Goal: Transaction & Acquisition: Subscribe to service/newsletter

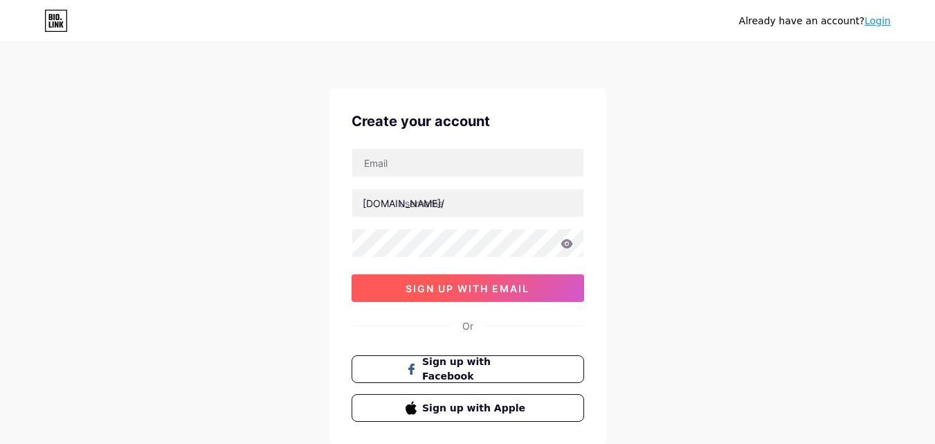
click at [461, 299] on button "sign up with email" at bounding box center [468, 288] width 233 height 28
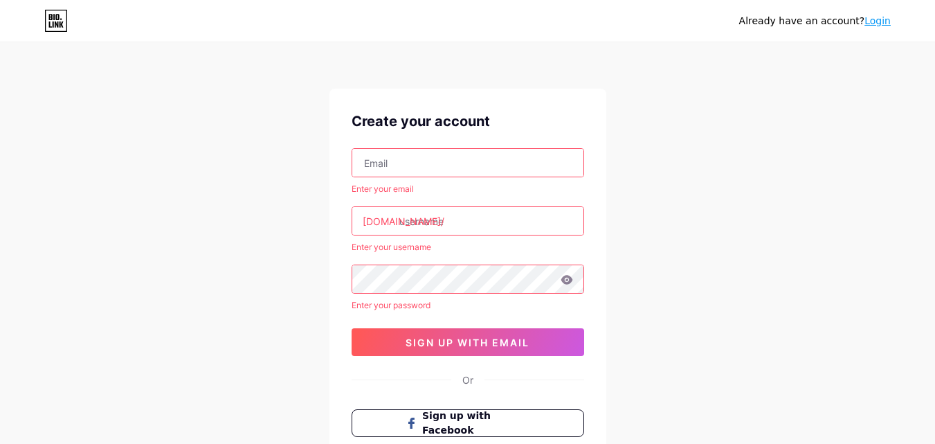
click at [418, 165] on input "text" at bounding box center [467, 163] width 231 height 28
type input "[EMAIL_ADDRESS][DOMAIN_NAME]"
click at [437, 219] on input "text" at bounding box center [467, 221] width 231 height 28
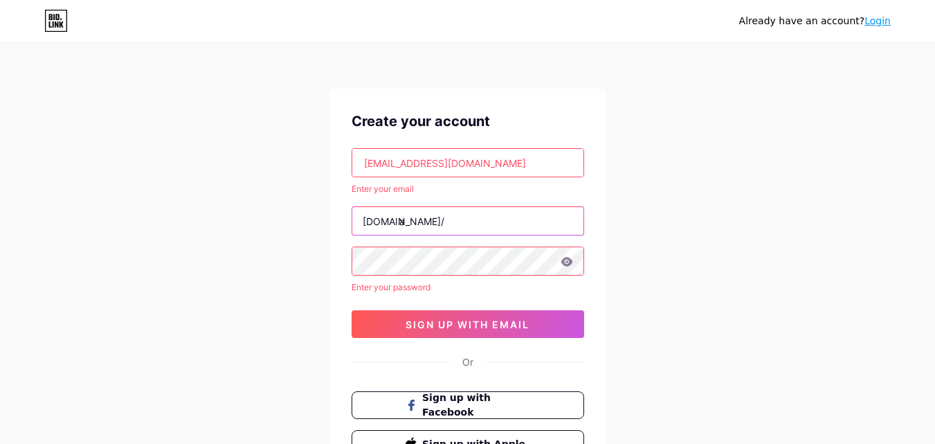
type input "a"
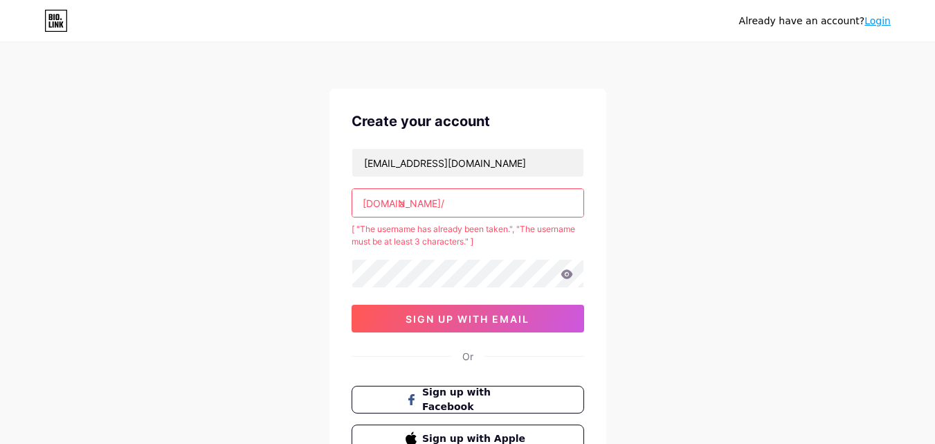
click at [424, 201] on input "a" at bounding box center [467, 203] width 231 height 28
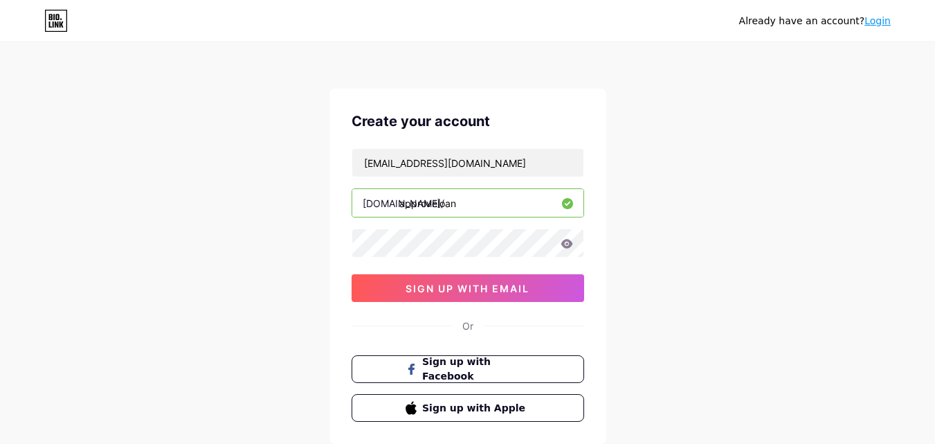
type input "approveloan"
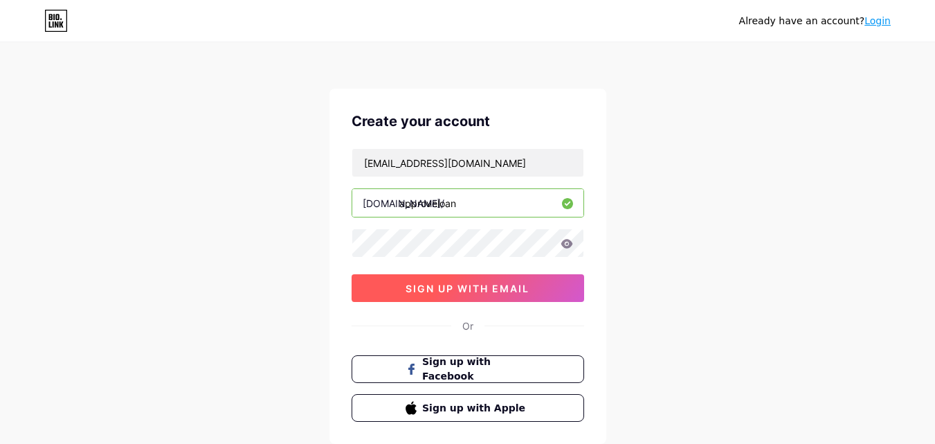
click at [444, 289] on span "sign up with email" at bounding box center [468, 288] width 124 height 12
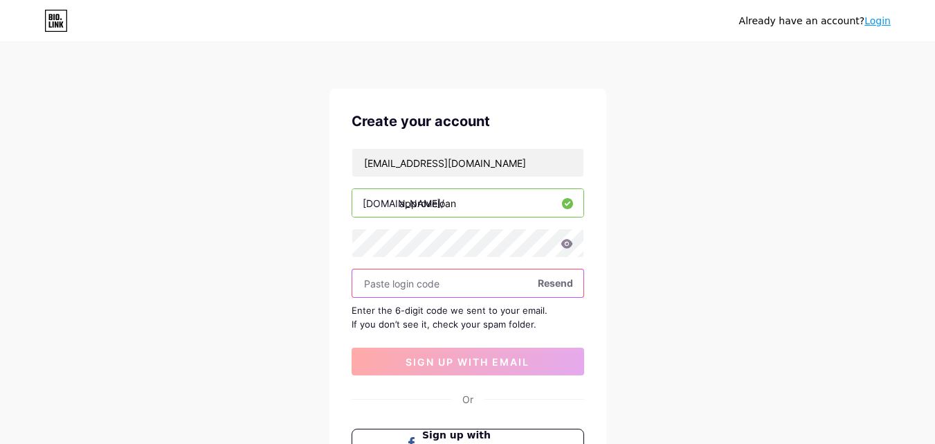
paste input "332746"
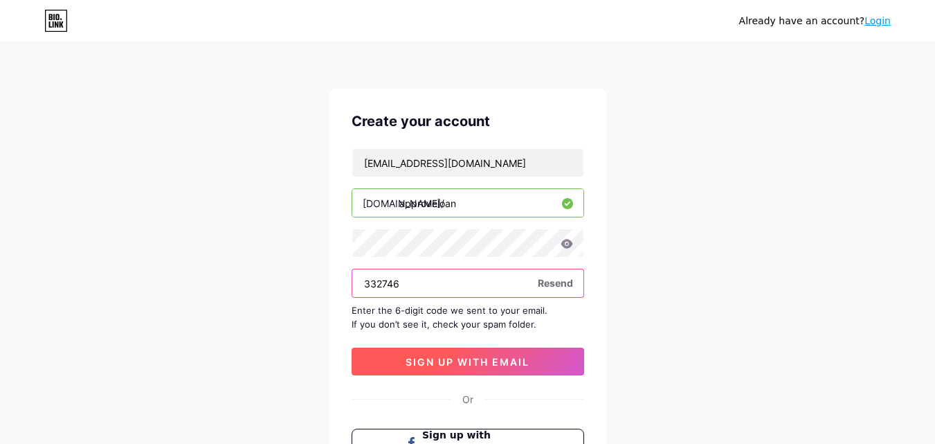
type input "332746"
click at [420, 365] on span "sign up with email" at bounding box center [468, 362] width 124 height 12
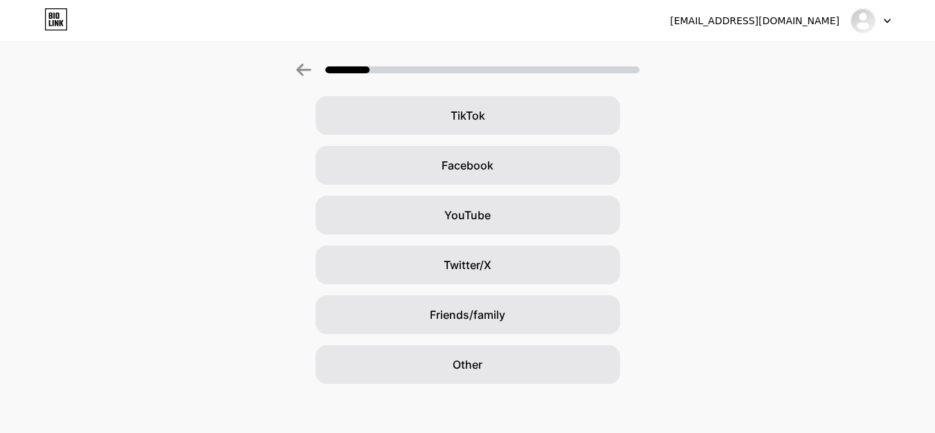
scroll to position [163, 0]
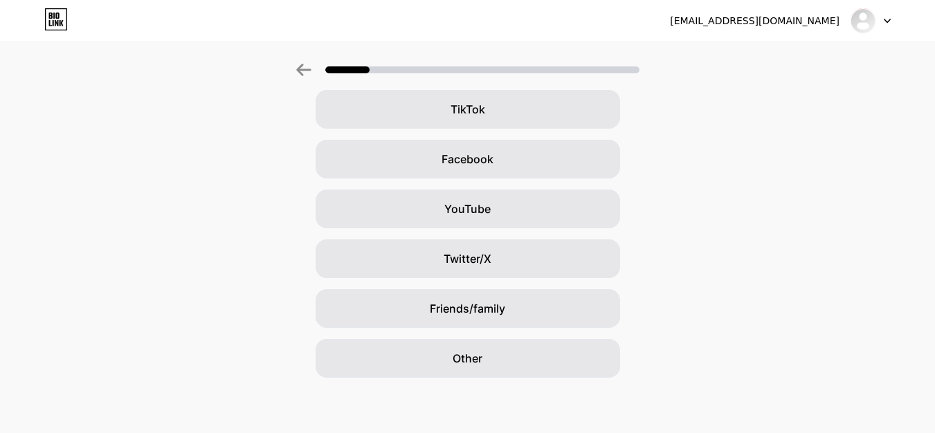
drag, startPoint x: 458, startPoint y: 359, endPoint x: 499, endPoint y: 328, distance: 51.5
click at [458, 359] on span "Other" at bounding box center [468, 358] width 30 height 17
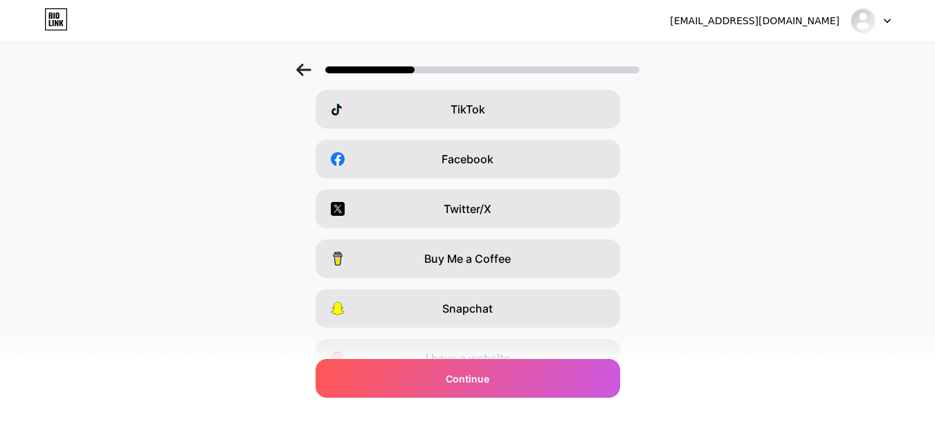
scroll to position [0, 0]
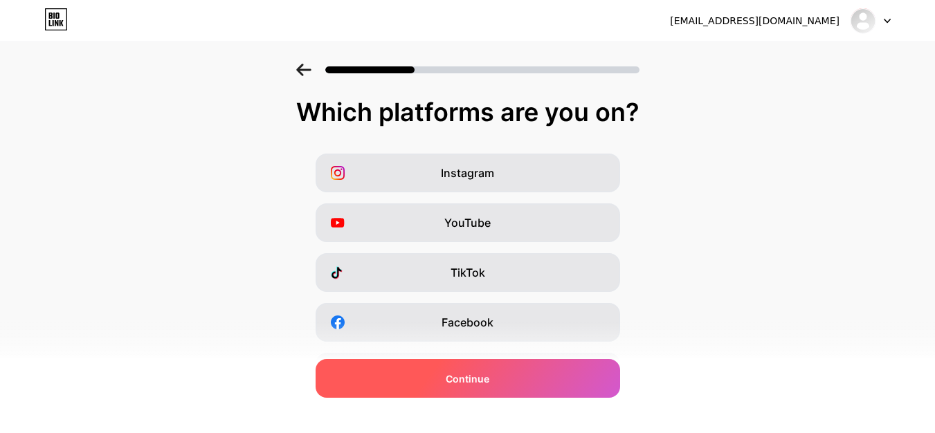
click at [489, 368] on div "Continue" at bounding box center [468, 378] width 305 height 39
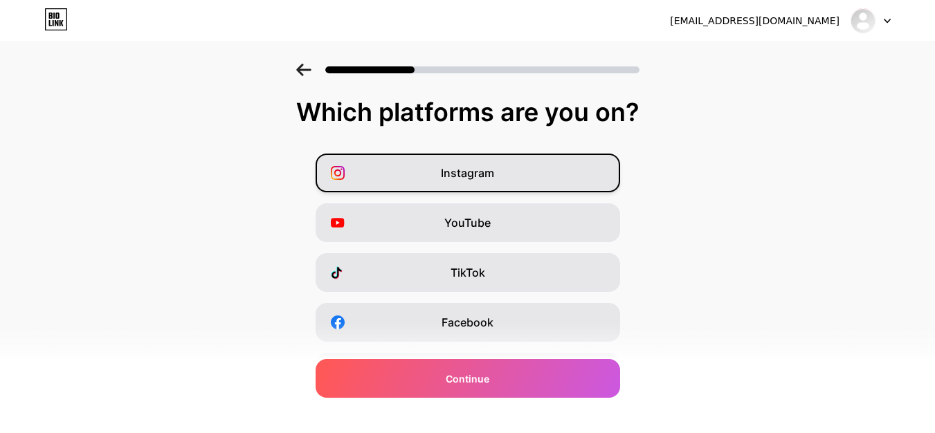
click at [523, 174] on div "Instagram" at bounding box center [468, 173] width 305 height 39
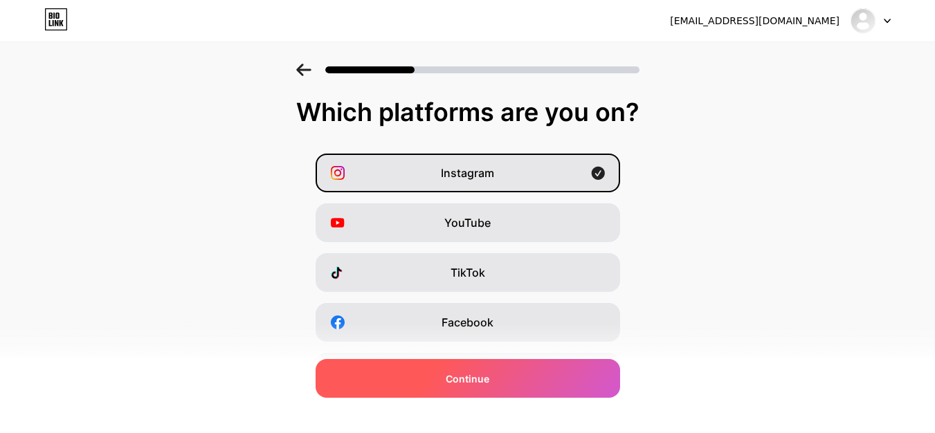
click at [466, 392] on div "Continue" at bounding box center [468, 378] width 305 height 39
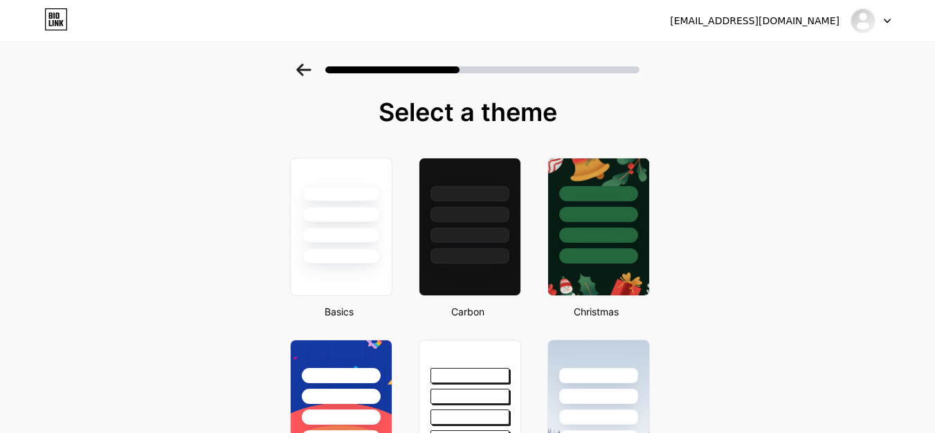
click at [885, 19] on icon at bounding box center [888, 20] width 6 height 3
click at [808, 24] on div "[EMAIL_ADDRESS][DOMAIN_NAME]" at bounding box center [755, 21] width 170 height 15
click at [870, 18] on img at bounding box center [863, 21] width 22 height 22
click at [865, 19] on img at bounding box center [863, 21] width 22 height 22
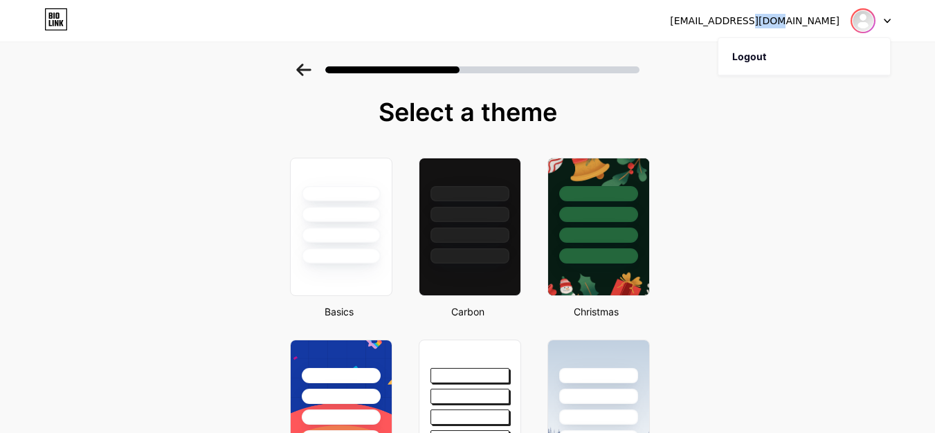
click at [863, 19] on img at bounding box center [863, 21] width 22 height 22
click at [760, 22] on div "[EMAIL_ADDRESS][DOMAIN_NAME]" at bounding box center [755, 21] width 170 height 15
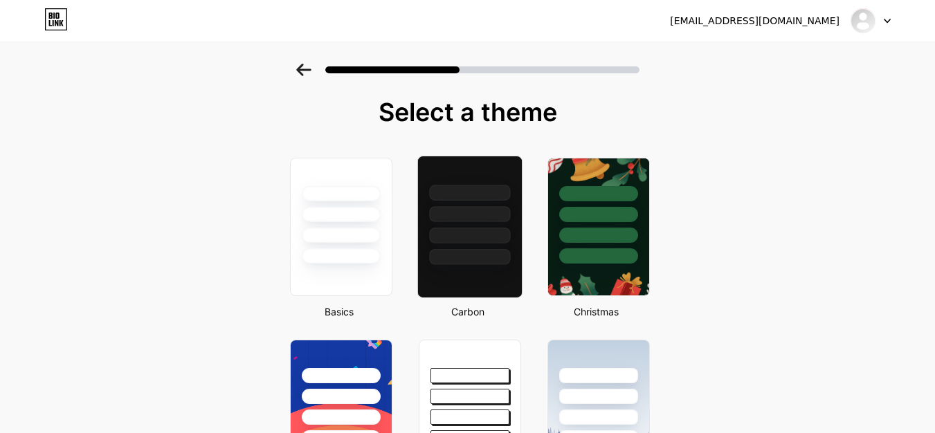
click at [481, 258] on div at bounding box center [469, 257] width 81 height 16
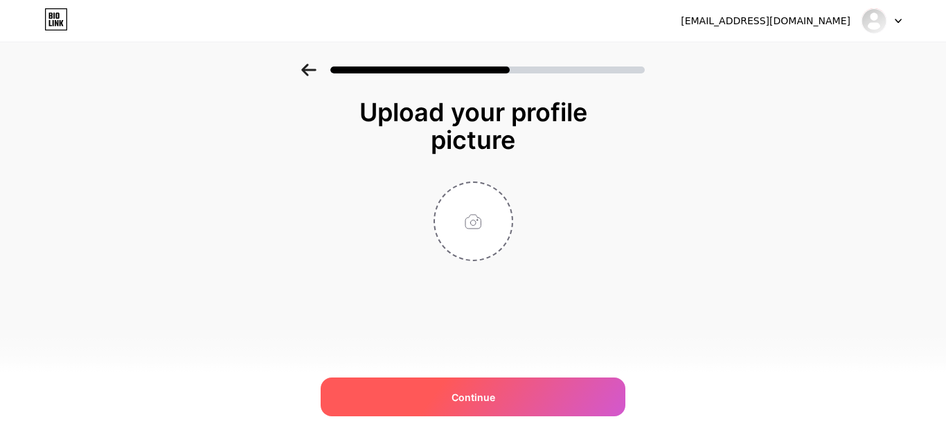
click at [499, 391] on div "Continue" at bounding box center [473, 396] width 305 height 39
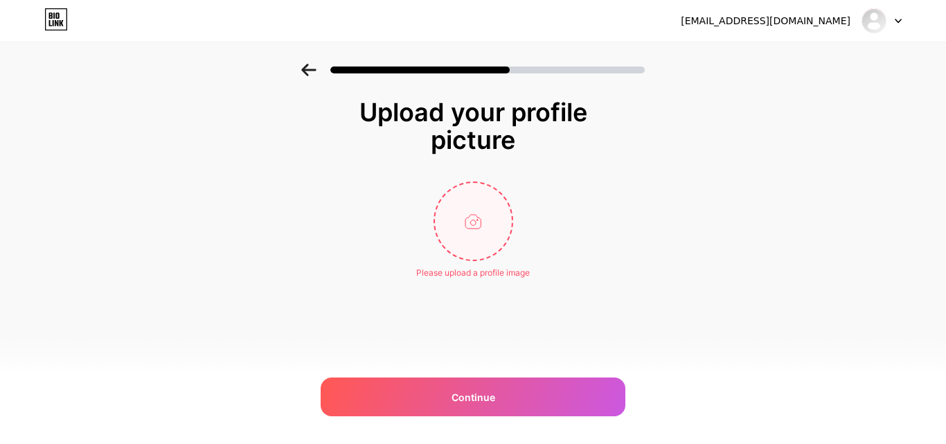
click at [472, 217] on input "file" at bounding box center [473, 221] width 77 height 77
type input "C:\fakepath\approve loam.png"
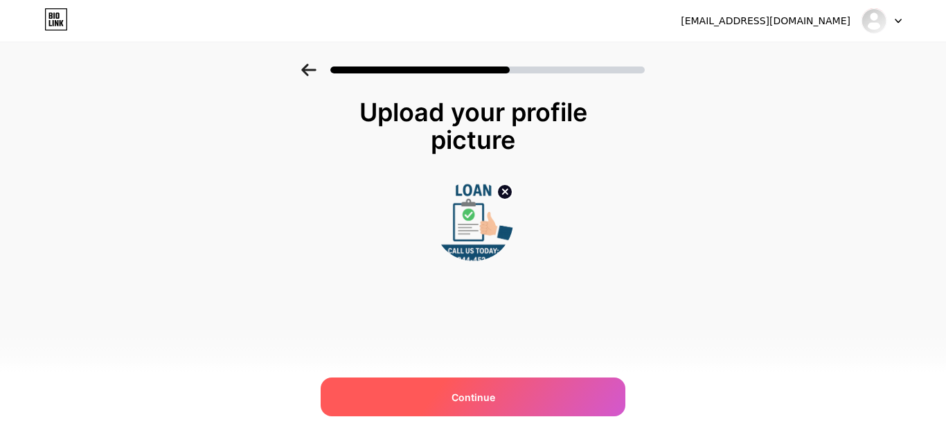
click at [521, 389] on div "Continue" at bounding box center [473, 396] width 305 height 39
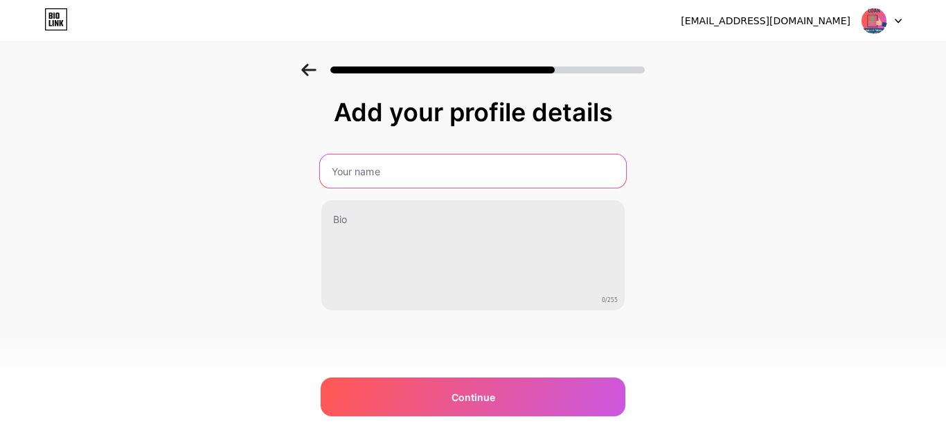
click at [434, 172] on input "text" at bounding box center [473, 170] width 306 height 33
type input "Approve Loan now"
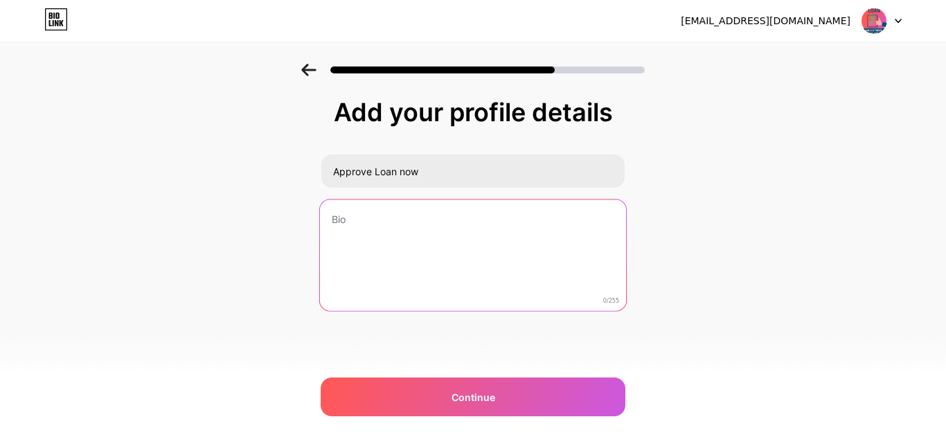
click at [357, 215] on textarea at bounding box center [473, 255] width 306 height 113
paste textarea "Need quick cash without hassle? Car title loans are the perfect solution for fa…"
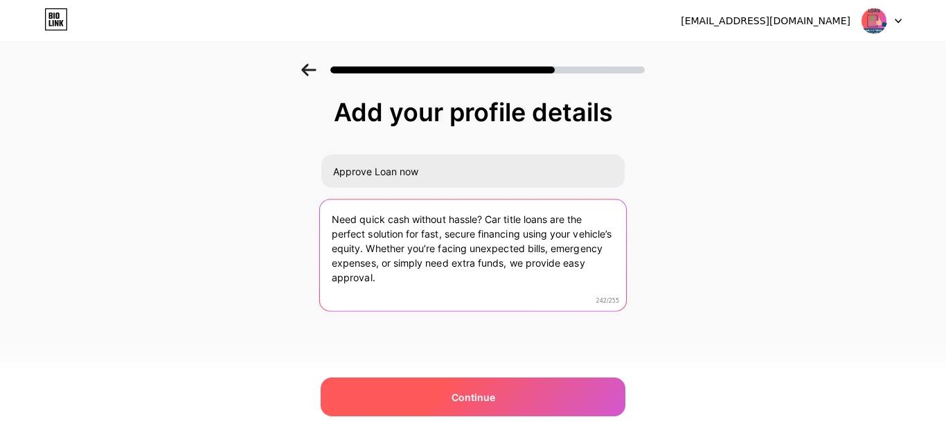
type textarea "Need quick cash without hassle? Car title loans are the perfect solution for fa…"
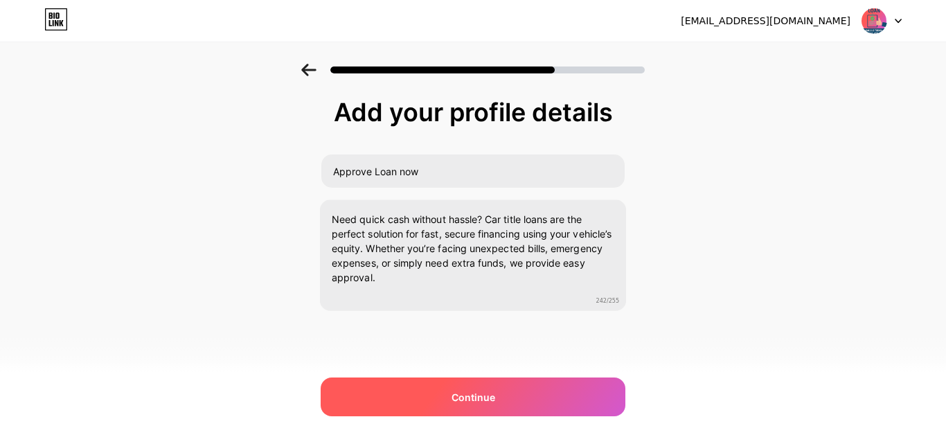
click at [492, 393] on span "Continue" at bounding box center [473, 397] width 44 height 15
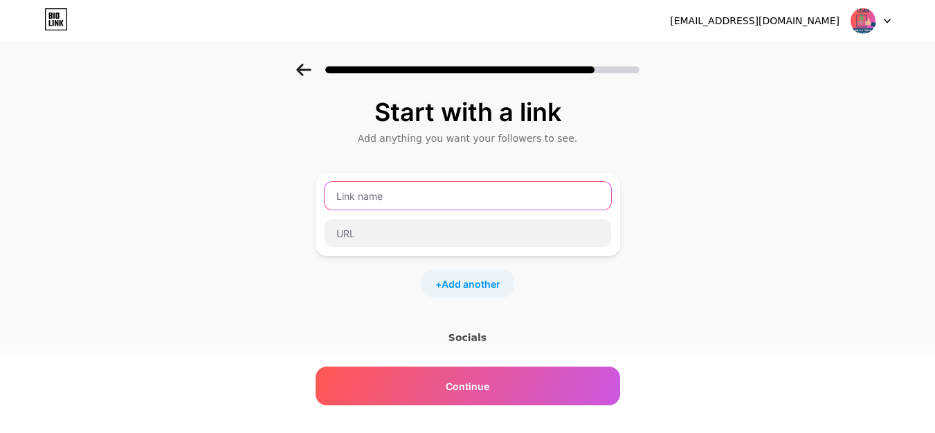
click at [389, 199] on input "text" at bounding box center [468, 196] width 287 height 28
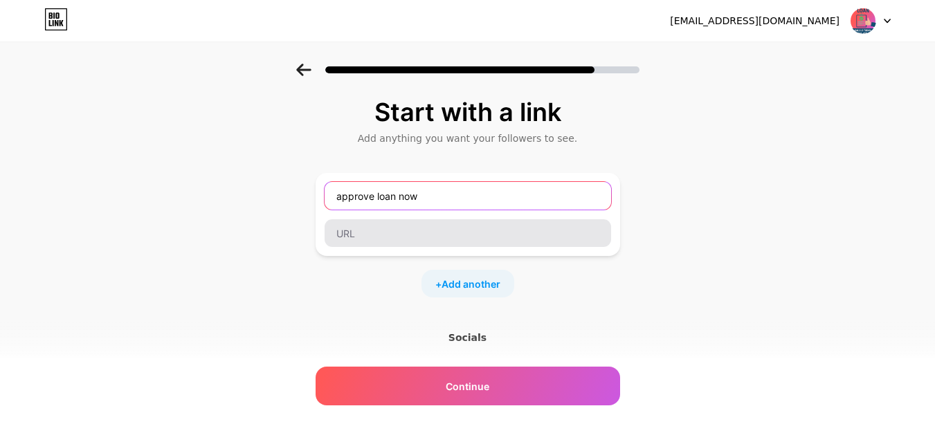
type input "approve loan now"
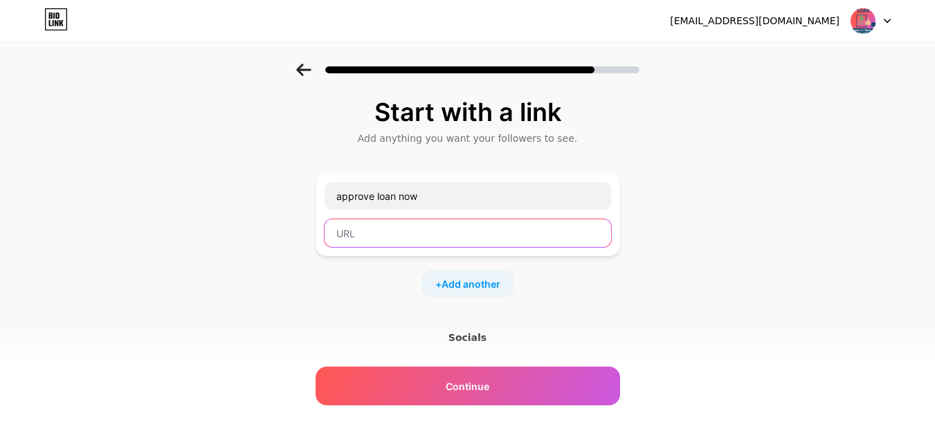
click at [386, 242] on input "text" at bounding box center [468, 233] width 287 height 28
paste input "https://www.approveloannow.com/"
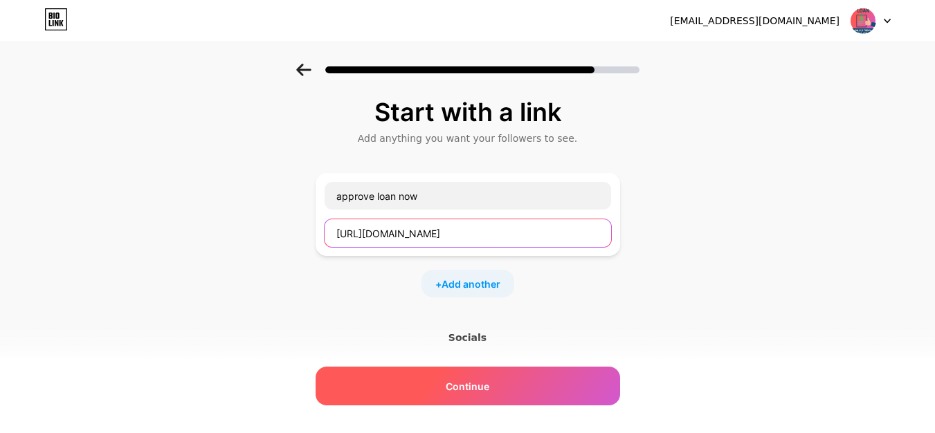
type input "https://www.approveloannow.com/"
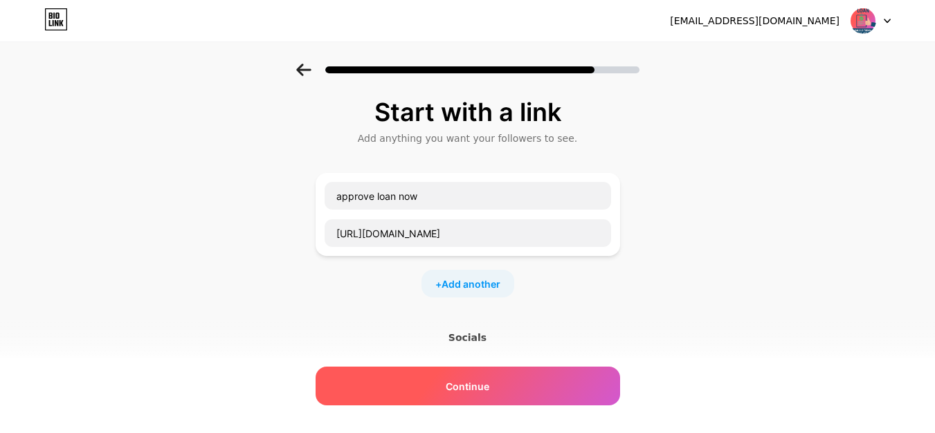
click at [445, 382] on div "Continue" at bounding box center [468, 386] width 305 height 39
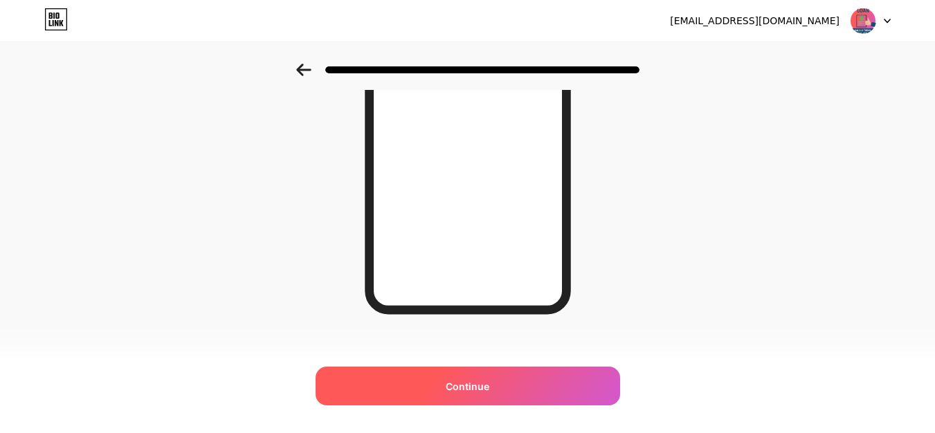
scroll to position [262, 0]
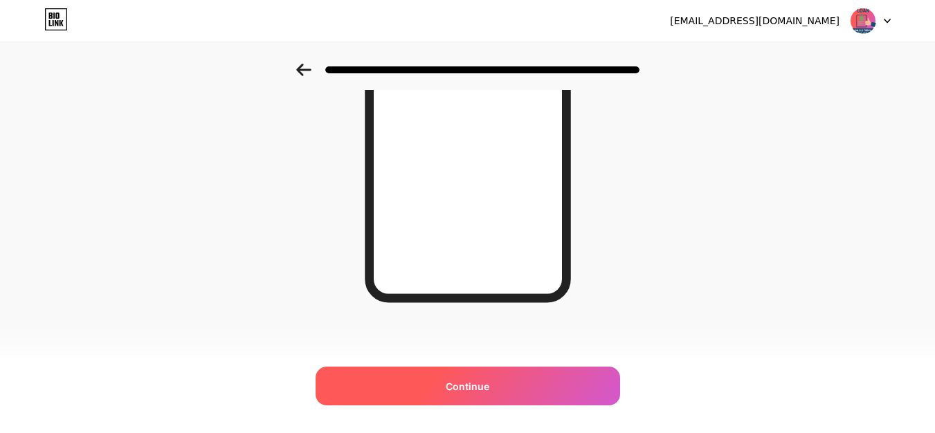
drag, startPoint x: 497, startPoint y: 386, endPoint x: 488, endPoint y: 388, distance: 9.1
click at [499, 388] on div "Continue" at bounding box center [468, 386] width 305 height 39
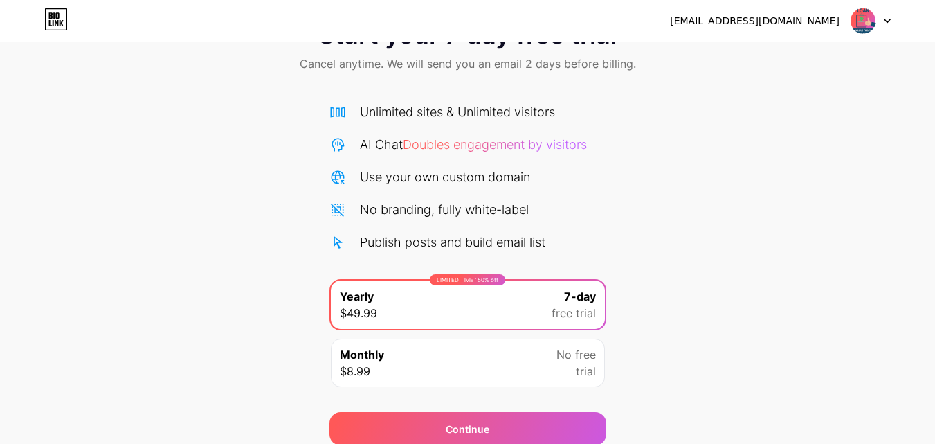
scroll to position [114, 0]
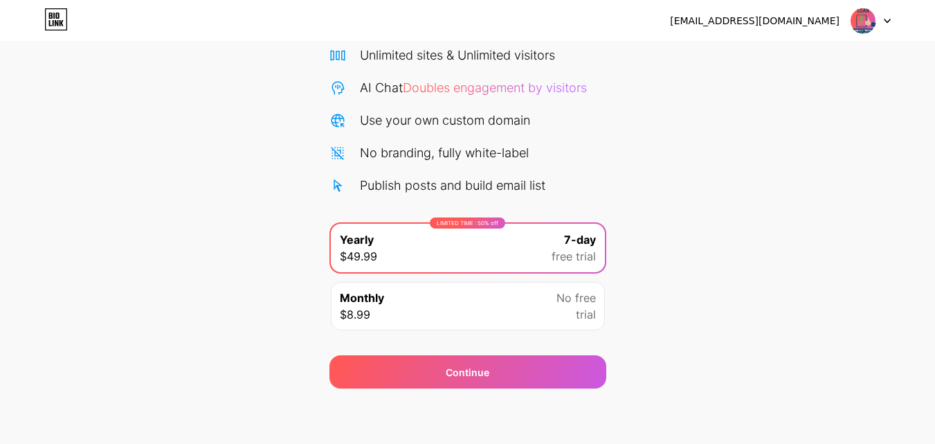
click at [562, 314] on div "No free trial" at bounding box center [576, 305] width 39 height 33
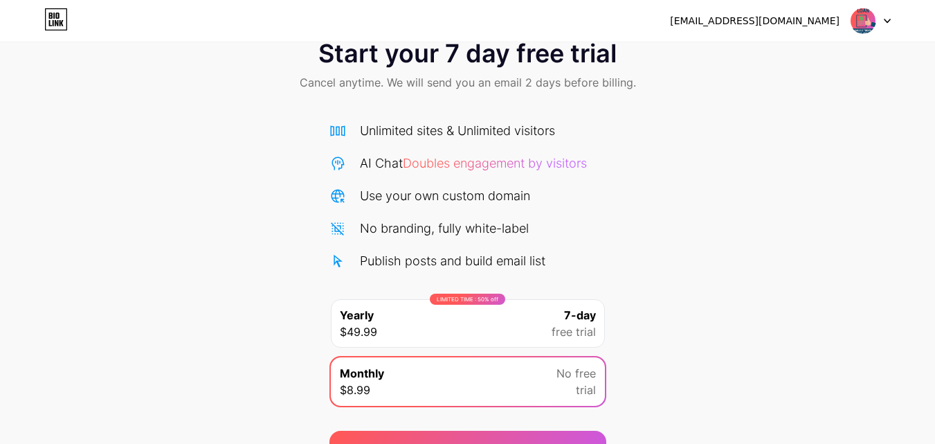
scroll to position [0, 0]
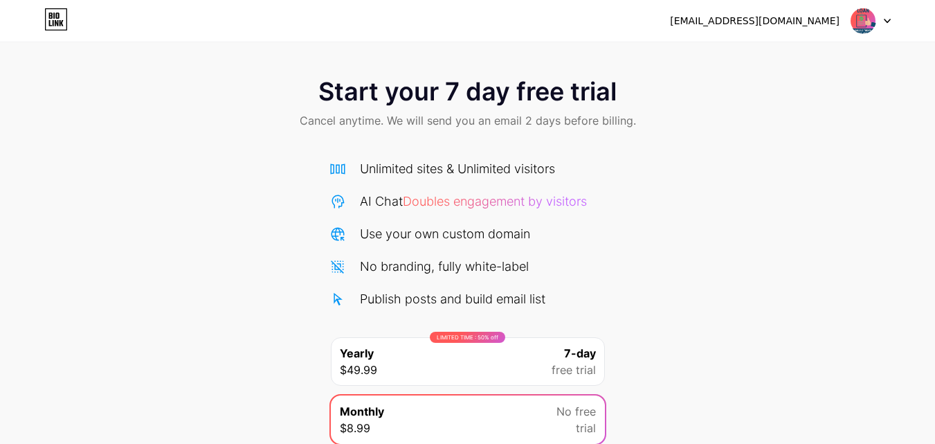
click at [861, 13] on img at bounding box center [863, 21] width 26 height 26
click at [861, 15] on img at bounding box center [863, 21] width 26 height 26
click at [754, 23] on div "[EMAIL_ADDRESS][DOMAIN_NAME]" at bounding box center [755, 21] width 170 height 15
click at [535, 203] on span "Doubles engagement by visitors" at bounding box center [495, 201] width 184 height 15
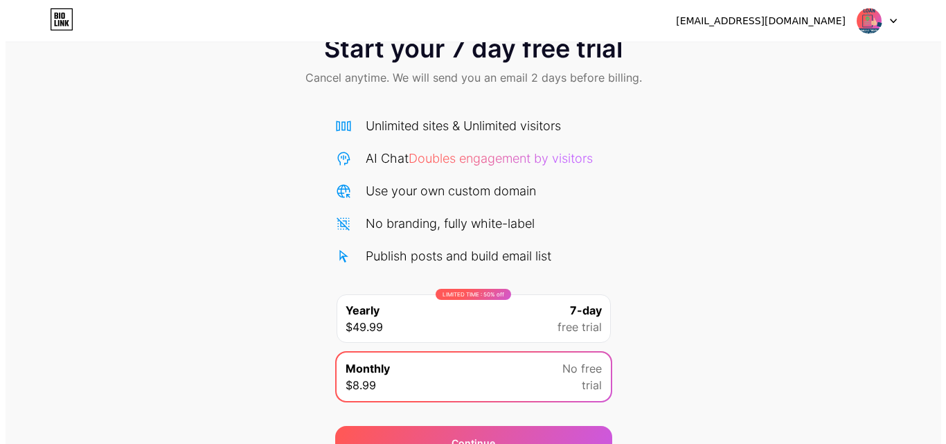
scroll to position [114, 0]
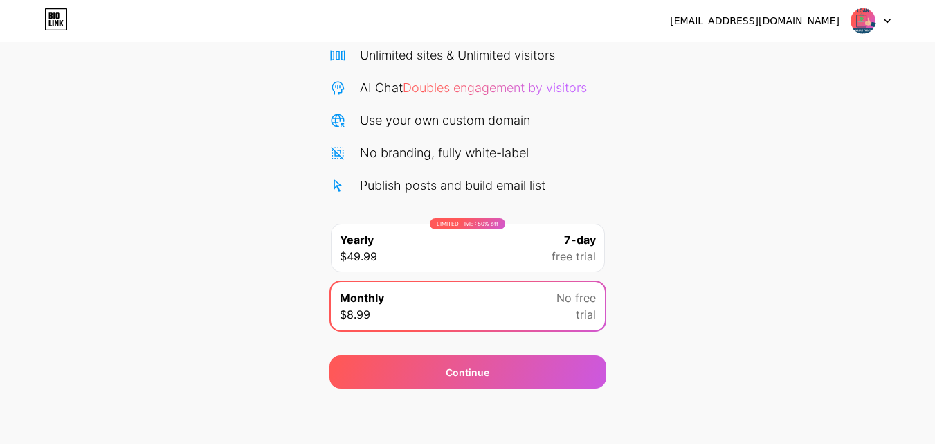
click at [532, 244] on div "LIMITED TIME : 50% off Yearly $49.99 7-day free trial" at bounding box center [468, 248] width 274 height 48
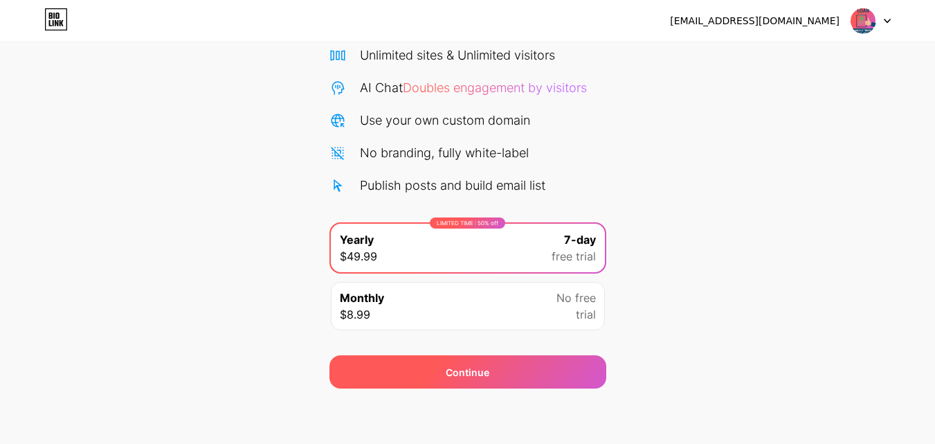
click at [492, 363] on div "Continue" at bounding box center [468, 371] width 277 height 33
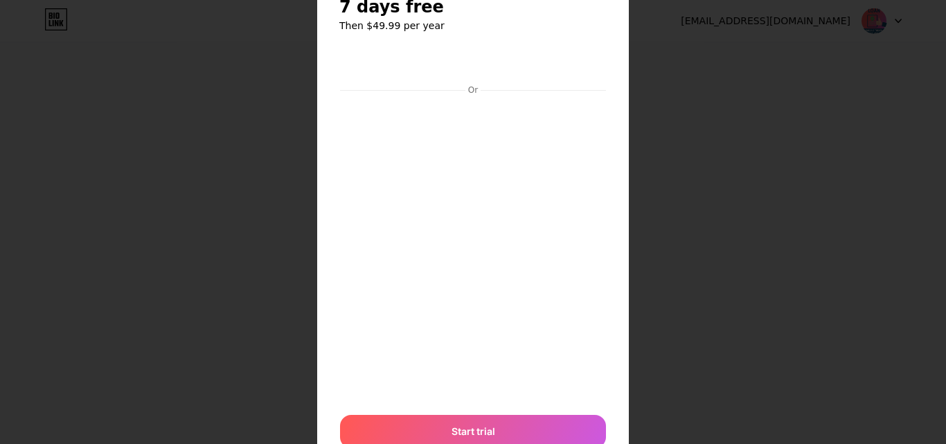
scroll to position [114, 0]
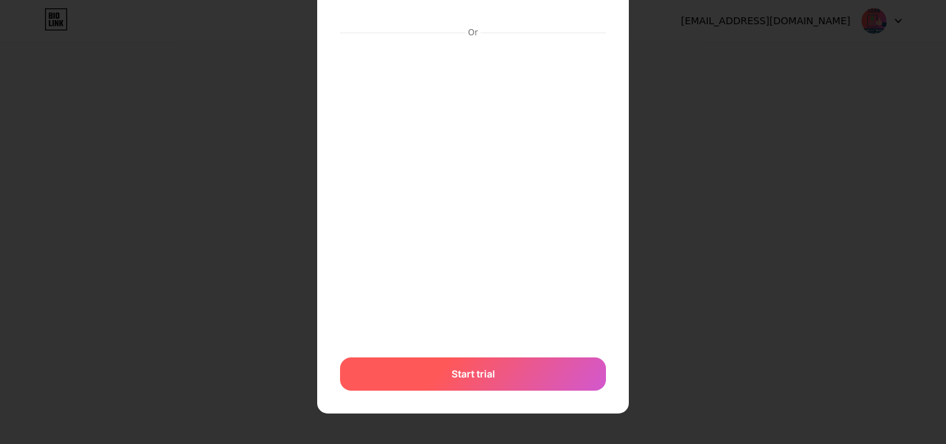
click at [499, 378] on div "Start trial" at bounding box center [473, 373] width 266 height 33
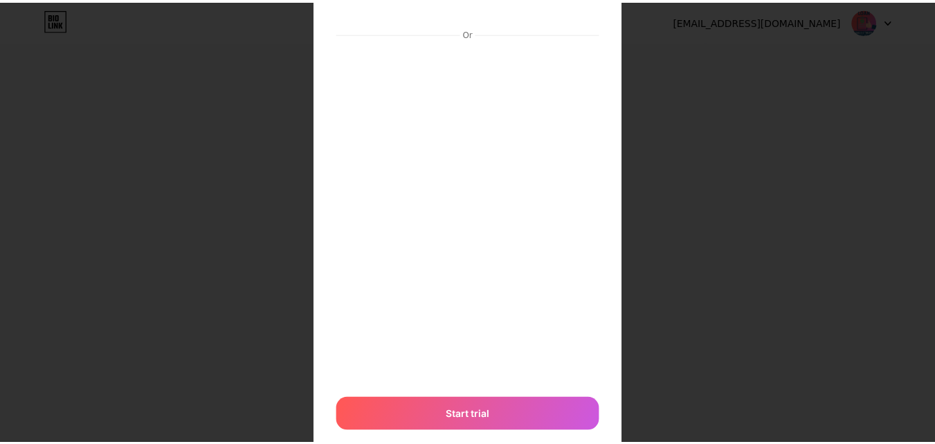
scroll to position [0, 0]
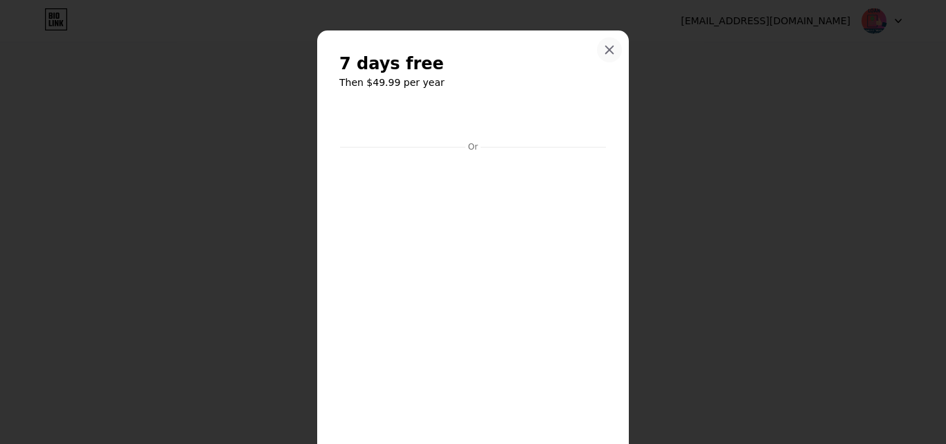
click at [604, 51] on icon at bounding box center [609, 49] width 11 height 11
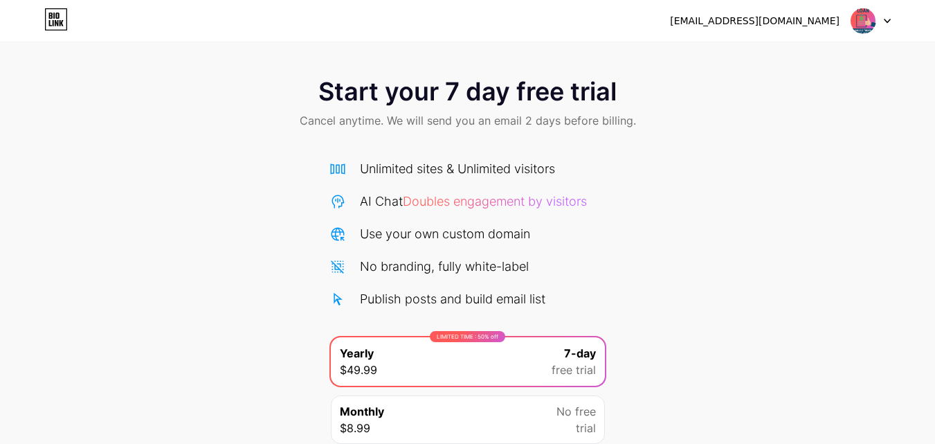
click at [62, 24] on icon at bounding box center [62, 23] width 4 height 6
click at [870, 21] on img at bounding box center [863, 21] width 26 height 26
click at [773, 17] on div "[EMAIL_ADDRESS][DOMAIN_NAME]" at bounding box center [755, 21] width 170 height 15
click at [785, 19] on div "[EMAIL_ADDRESS][DOMAIN_NAME]" at bounding box center [755, 21] width 170 height 15
click at [855, 21] on img at bounding box center [863, 21] width 26 height 26
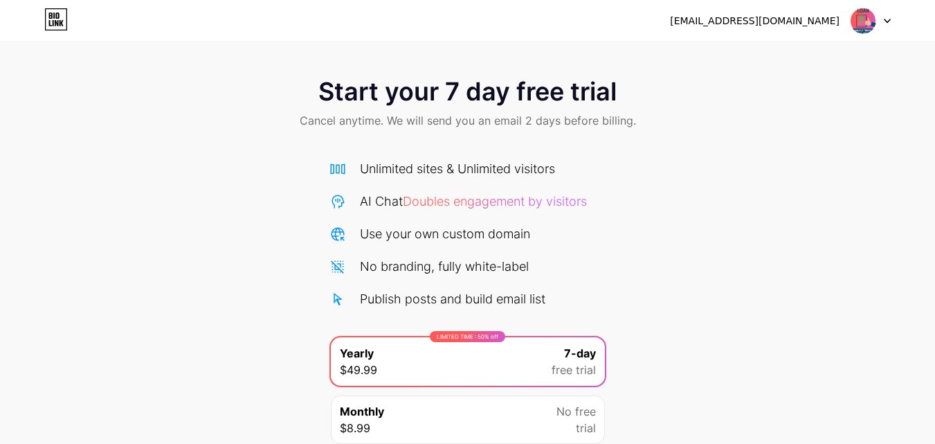
click at [884, 18] on div at bounding box center [871, 20] width 40 height 25
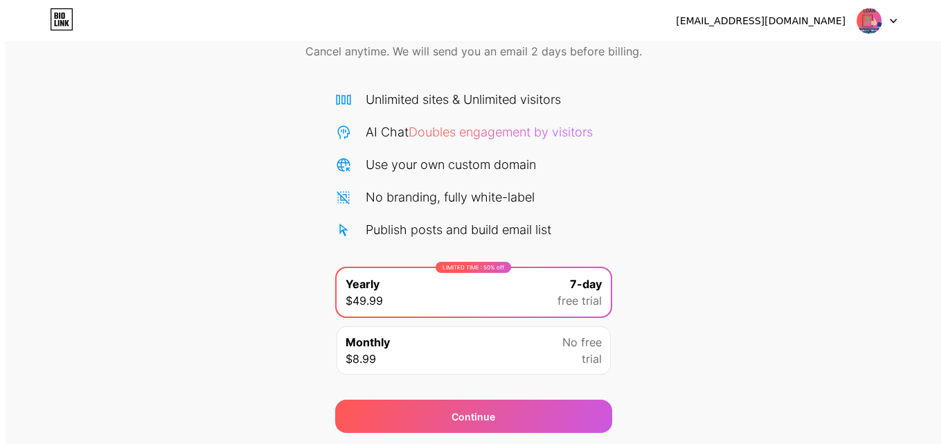
scroll to position [114, 0]
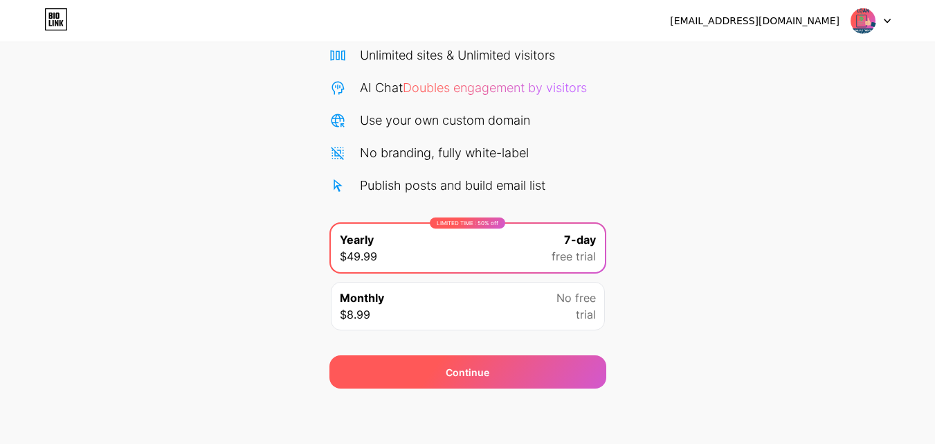
click at [458, 373] on div "Continue" at bounding box center [468, 372] width 44 height 15
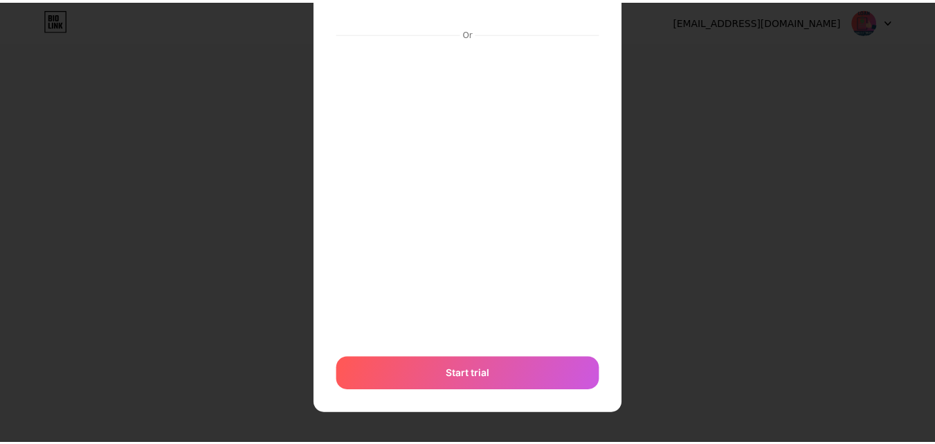
scroll to position [0, 0]
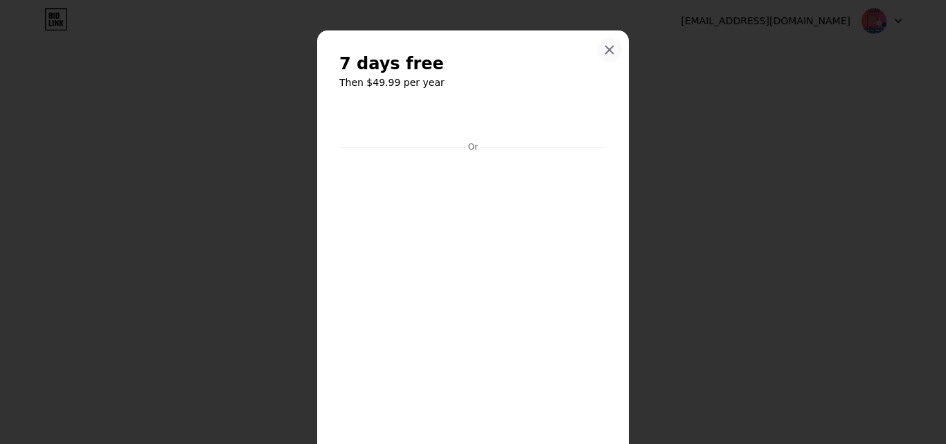
click at [607, 53] on icon at bounding box center [610, 50] width 8 height 8
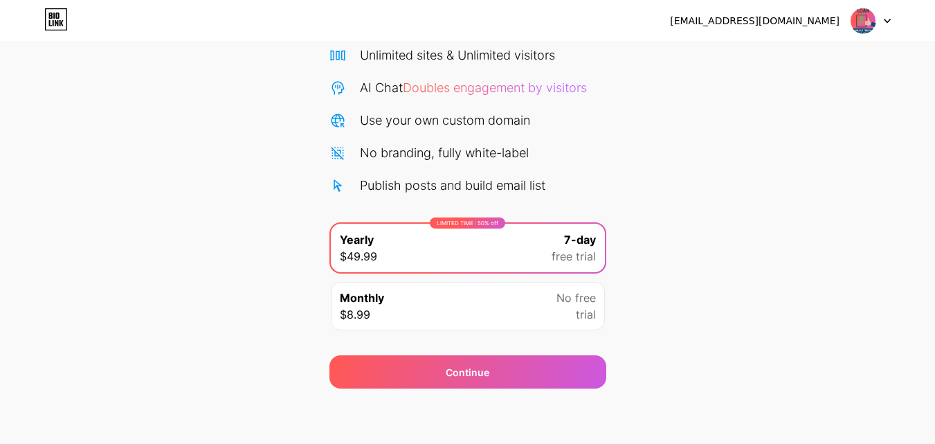
click at [524, 310] on div "Monthly $8.99 No free trial" at bounding box center [468, 306] width 274 height 48
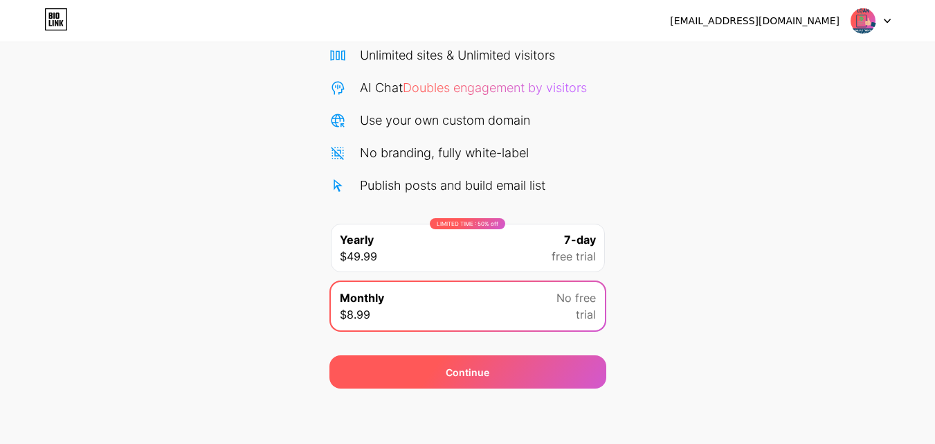
click at [517, 379] on div "Continue" at bounding box center [468, 371] width 277 height 33
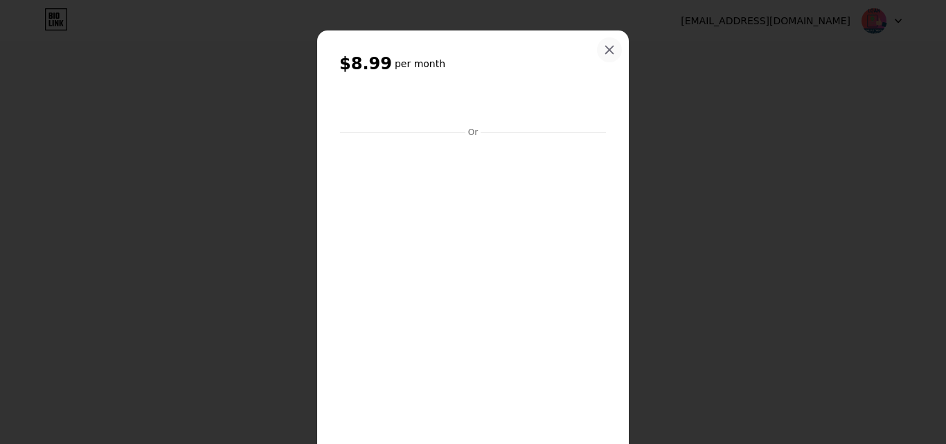
click at [604, 44] on icon at bounding box center [609, 49] width 11 height 11
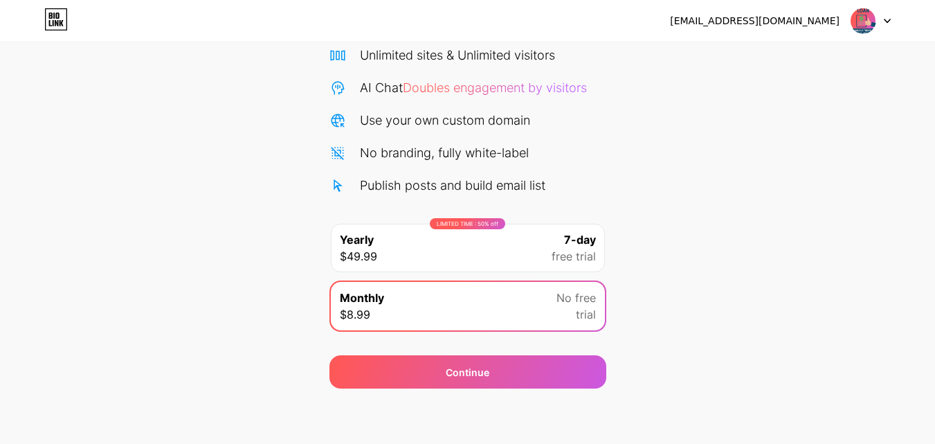
drag, startPoint x: 870, startPoint y: 20, endPoint x: 847, endPoint y: 24, distance: 23.2
click at [870, 20] on img at bounding box center [863, 21] width 26 height 26
drag, startPoint x: 692, startPoint y: 115, endPoint x: 636, endPoint y: 97, distance: 58.9
click at [692, 116] on div "Start your 7 day free trial Cancel anytime. We will send you an email 2 days be…" at bounding box center [467, 169] width 935 height 438
click at [201, 84] on div "Start your 7 day free trial Cancel anytime. We will send you an email 2 days be…" at bounding box center [467, 169] width 935 height 438
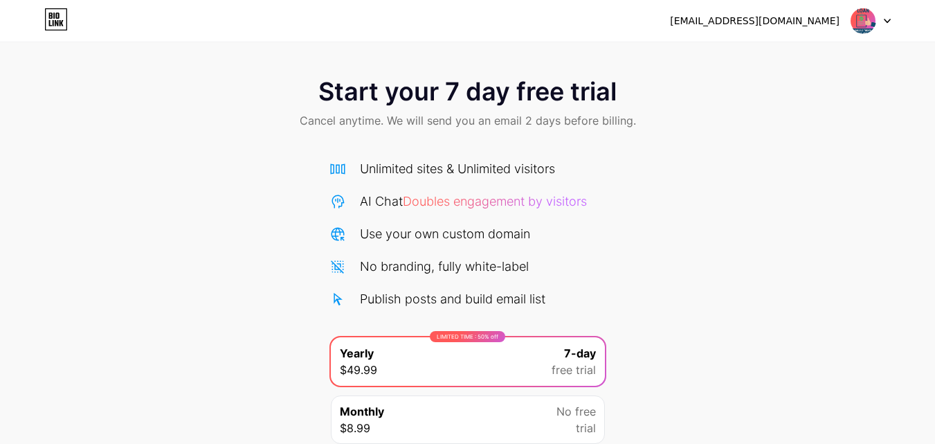
click at [489, 197] on span "Doubles engagement by visitors" at bounding box center [495, 201] width 184 height 15
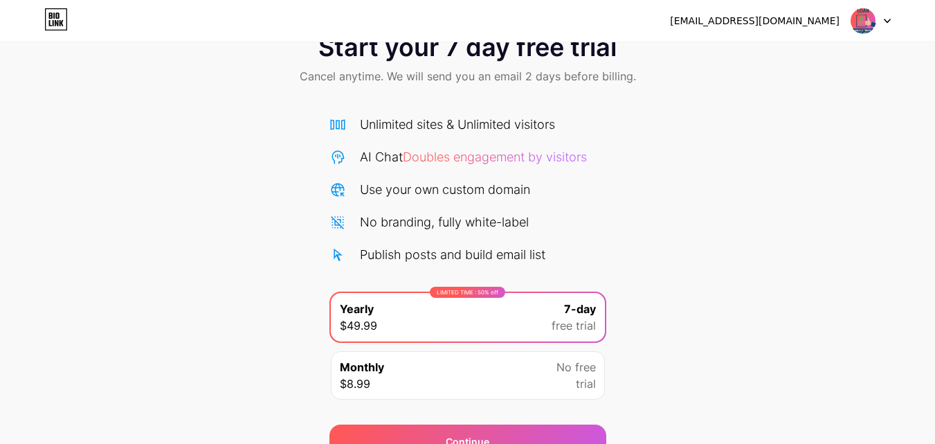
scroll to position [114, 0]
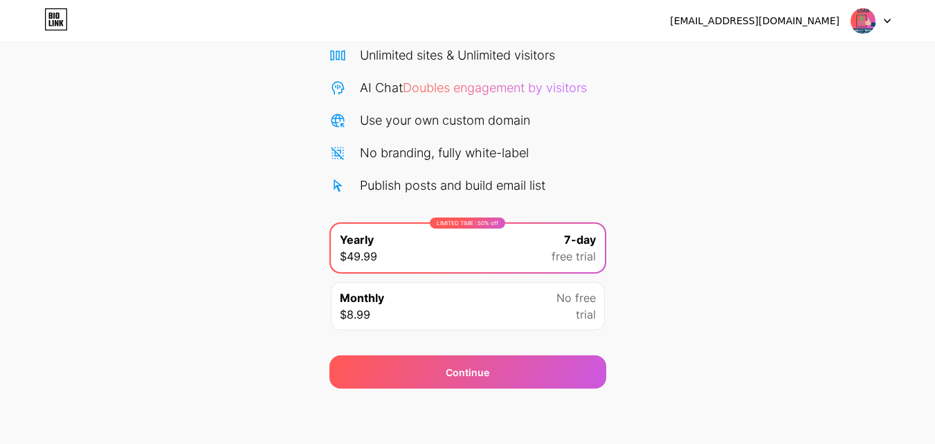
click at [466, 92] on span "Doubles engagement by visitors" at bounding box center [495, 87] width 184 height 15
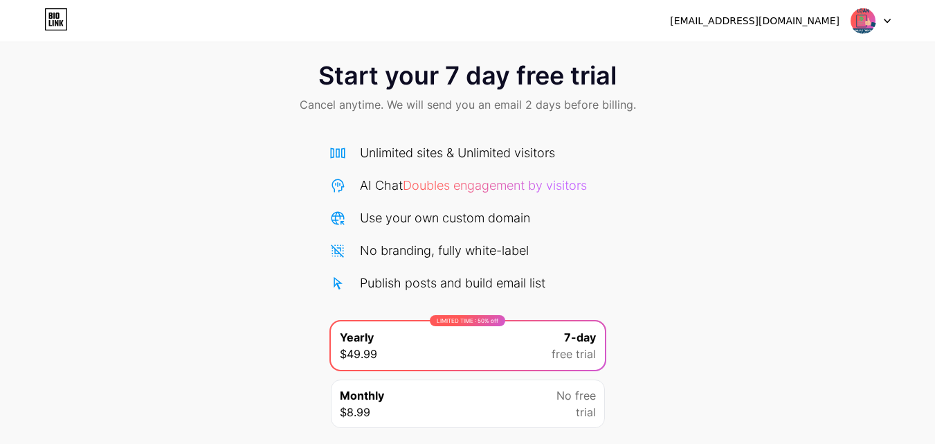
scroll to position [0, 0]
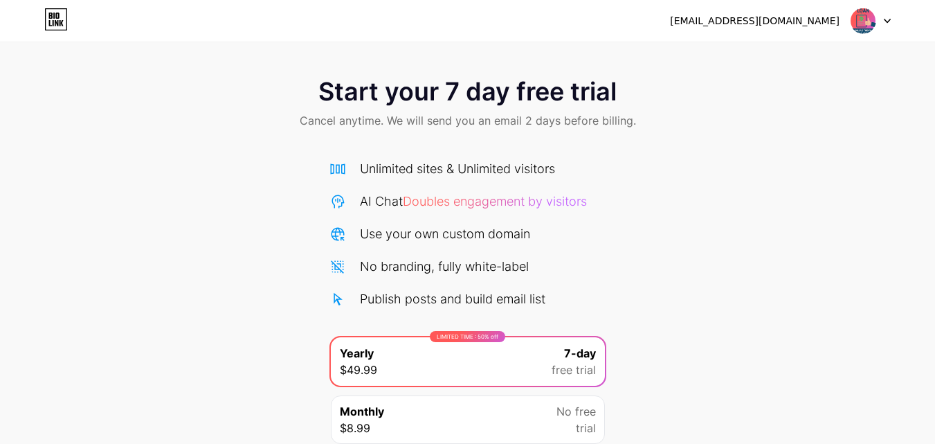
click at [865, 19] on img at bounding box center [863, 21] width 26 height 26
click at [743, 47] on li "Logout" at bounding box center [805, 56] width 172 height 37
click at [631, 37] on div "approveloan01@gmail.com Logout" at bounding box center [467, 21] width 935 height 42
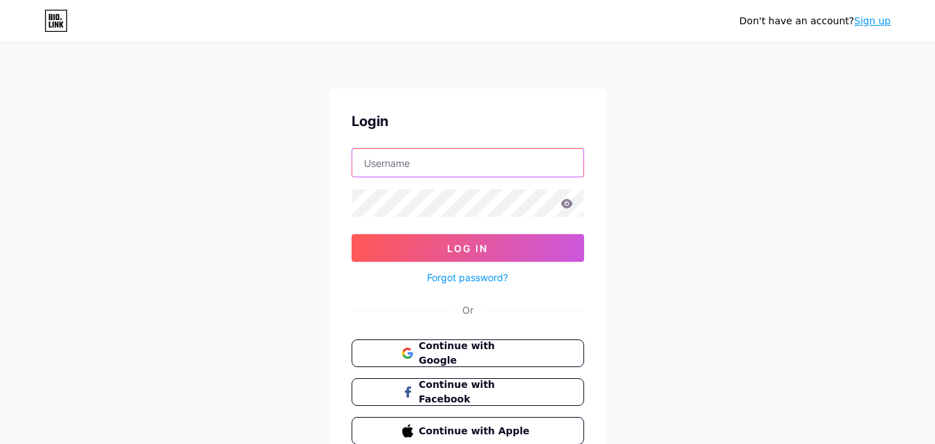
type input "[EMAIL_ADDRESS][DOMAIN_NAME]"
click at [429, 348] on span "Continue with Google" at bounding box center [476, 354] width 116 height 30
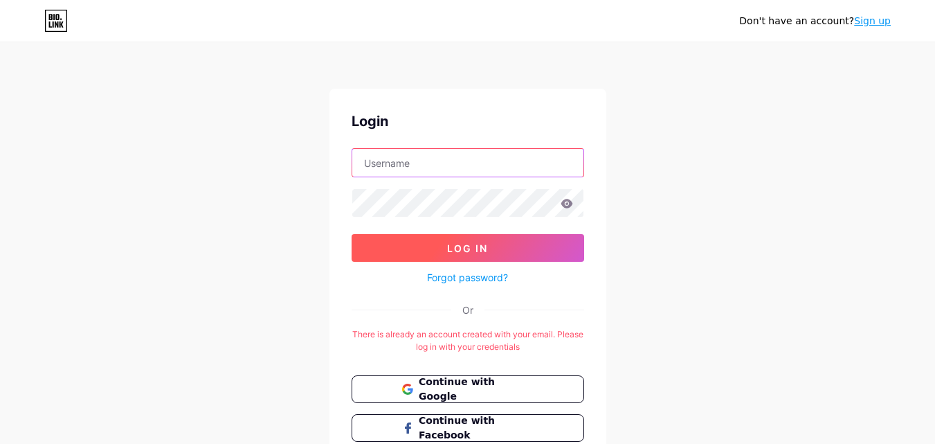
type input "[EMAIL_ADDRESS][DOMAIN_NAME]"
click at [482, 246] on span "Log In" at bounding box center [467, 248] width 41 height 12
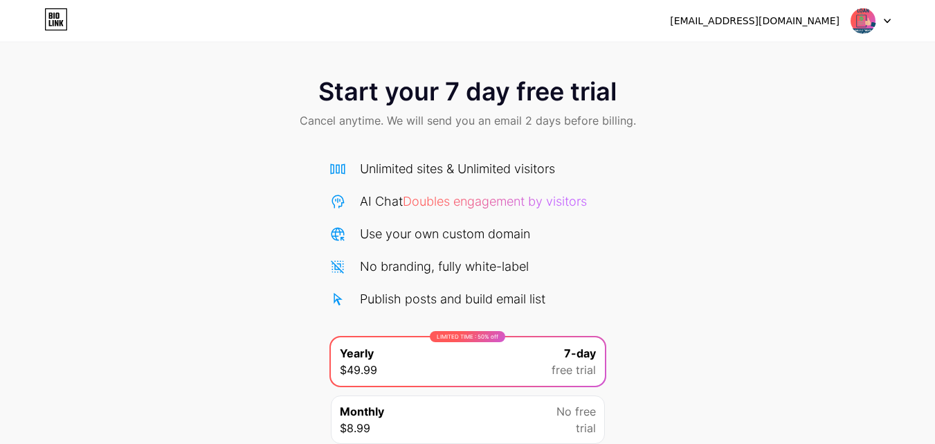
click at [884, 15] on div at bounding box center [871, 20] width 40 height 25
click at [887, 19] on icon at bounding box center [887, 21] width 7 height 5
click at [890, 19] on icon at bounding box center [887, 21] width 7 height 5
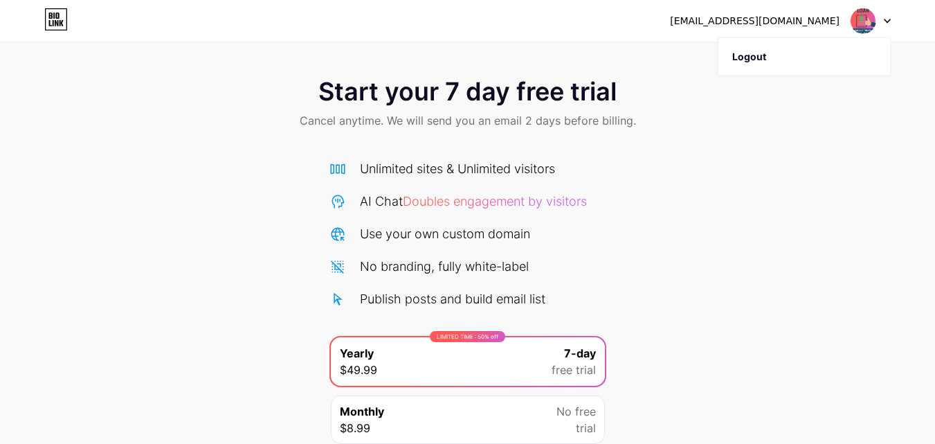
click at [871, 21] on img at bounding box center [863, 21] width 26 height 26
click at [870, 21] on img at bounding box center [863, 21] width 26 height 26
click at [784, 20] on div "[EMAIL_ADDRESS][DOMAIN_NAME]" at bounding box center [755, 21] width 170 height 15
click at [887, 20] on icon at bounding box center [887, 21] width 7 height 5
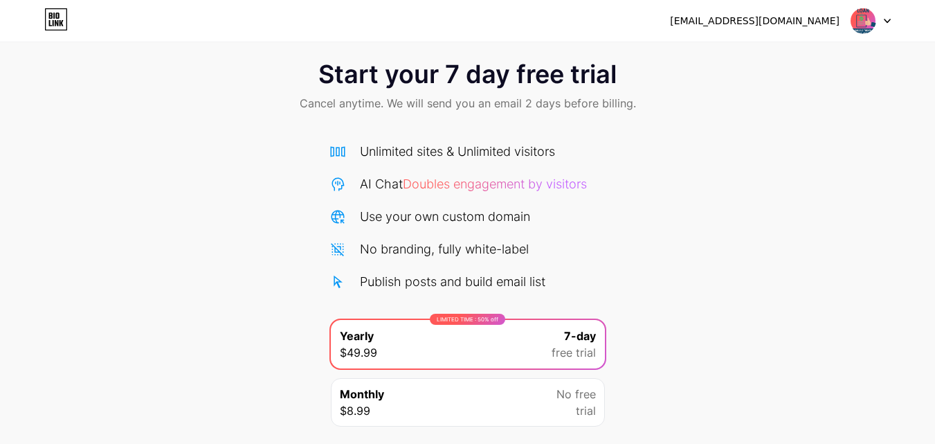
scroll to position [114, 0]
